Goal: Navigation & Orientation: Find specific page/section

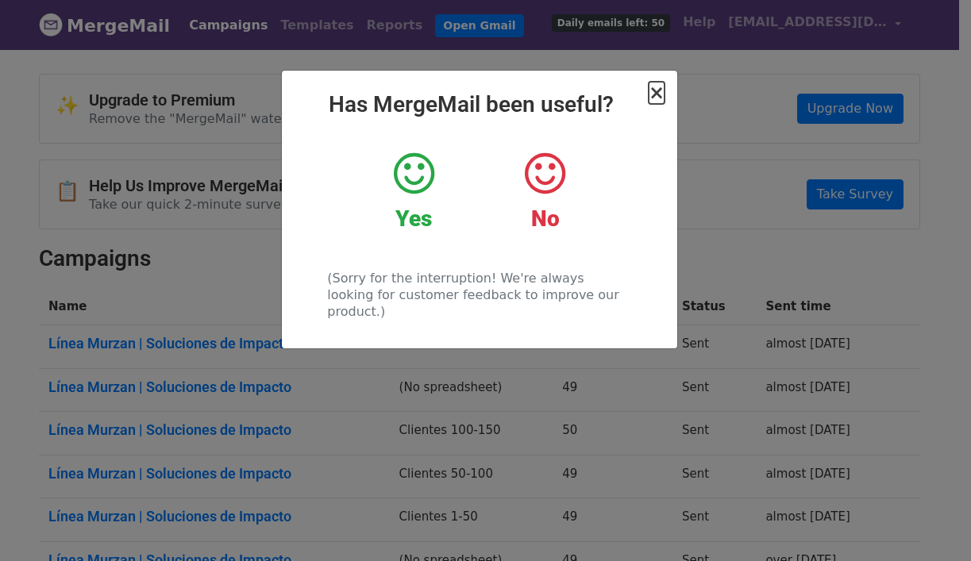
click at [660, 90] on span "×" at bounding box center [657, 93] width 16 height 22
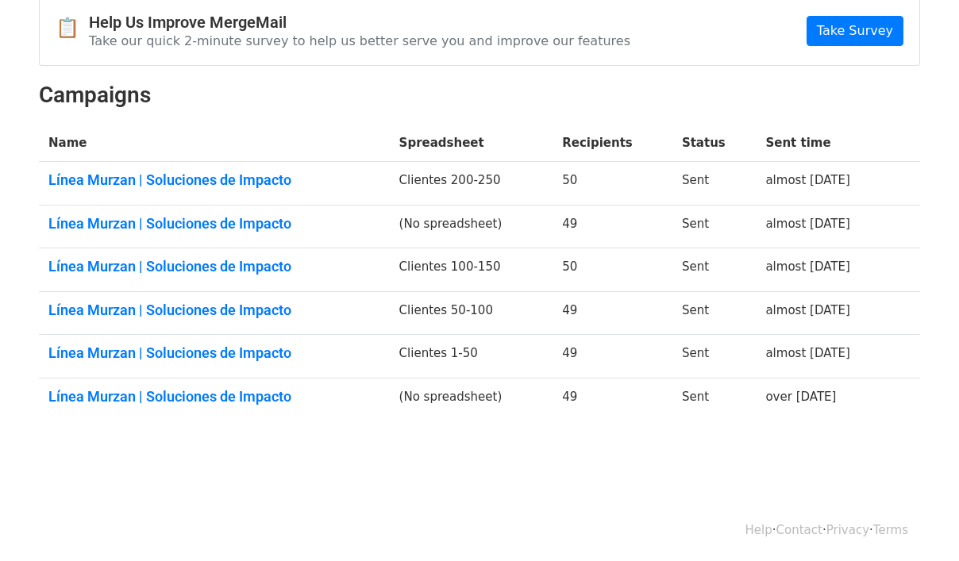
scroll to position [164, 0]
click at [268, 179] on link "Línea Murzan | Soluciones de Impacto" at bounding box center [214, 179] width 332 height 17
click at [282, 264] on link "Línea Murzan | Soluciones de Impacto" at bounding box center [214, 265] width 332 height 17
click at [187, 308] on link "Línea Murzan | Soluciones de Impacto" at bounding box center [214, 309] width 332 height 17
click at [172, 357] on link "Línea Murzan | Soluciones de Impacto" at bounding box center [214, 352] width 332 height 17
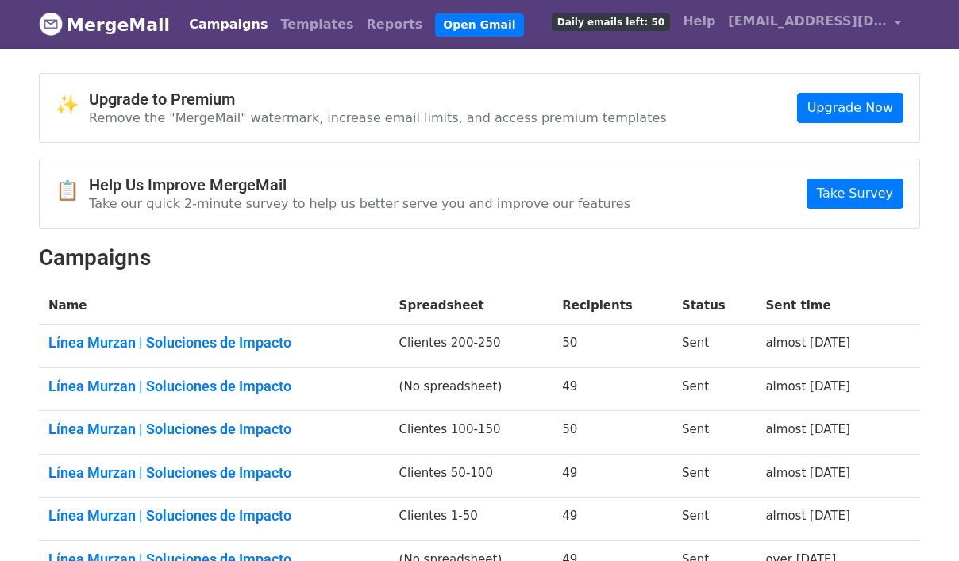
scroll to position [0, 0]
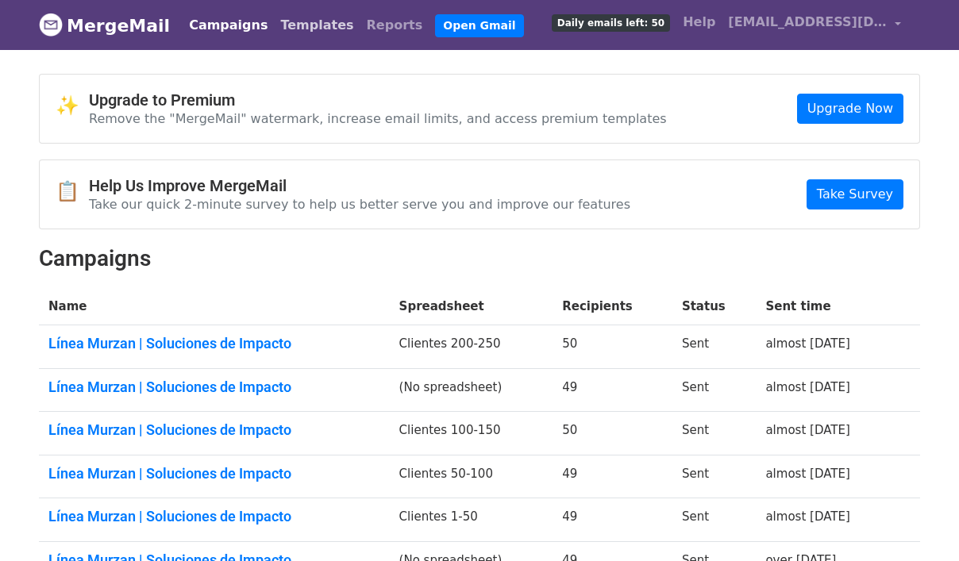
click at [297, 28] on link "Templates" at bounding box center [317, 26] width 86 height 32
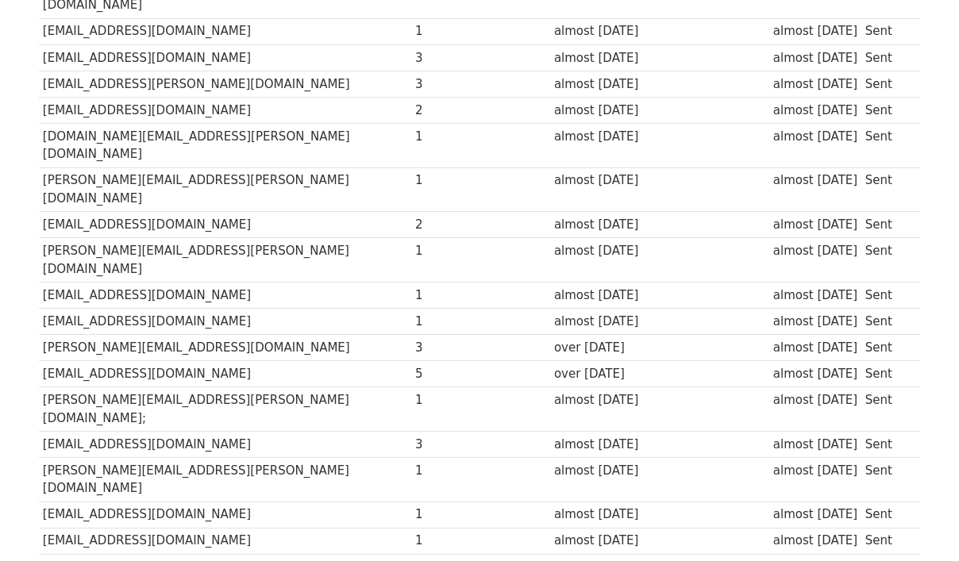
scroll to position [1158, 0]
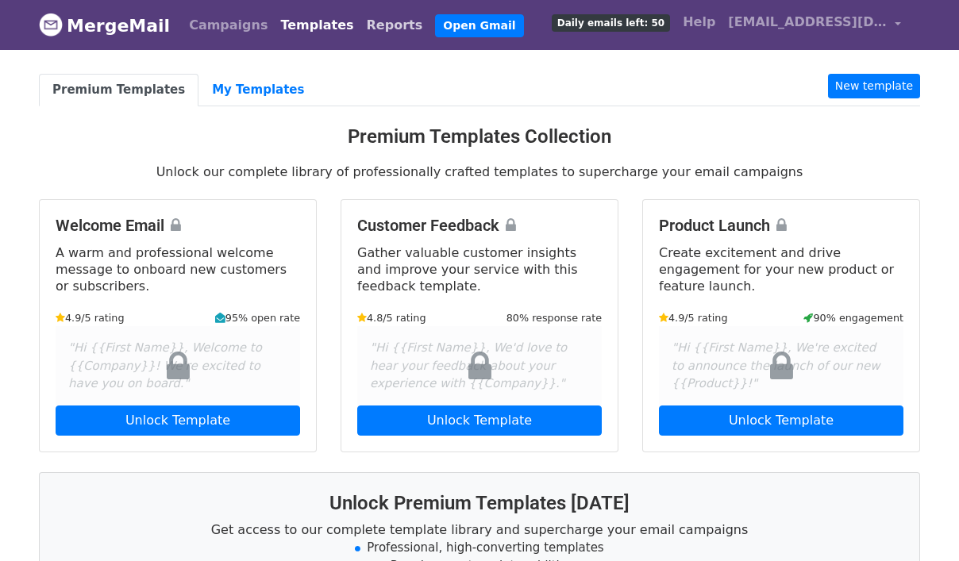
click at [360, 34] on link "Reports" at bounding box center [394, 26] width 69 height 32
